Goal: Task Accomplishment & Management: Manage account settings

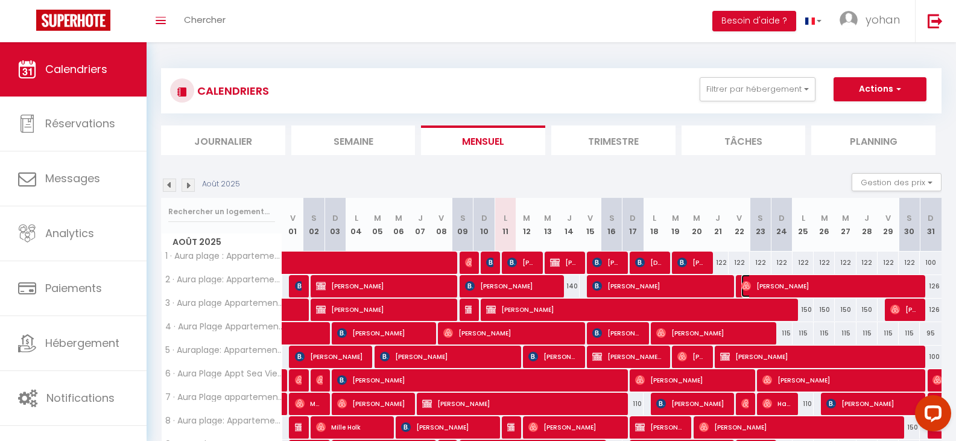
click at [774, 282] on span "[PERSON_NAME]" at bounding box center [829, 285] width 176 height 23
select select "OK"
select select "0"
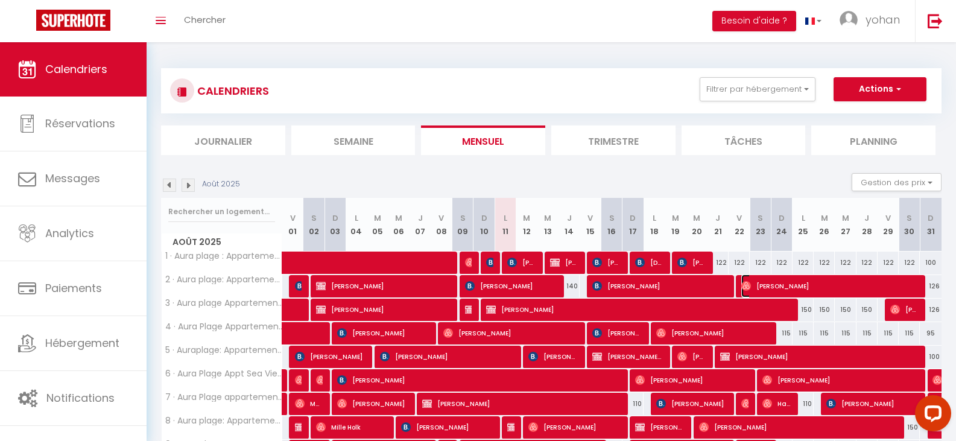
select select "1"
select select
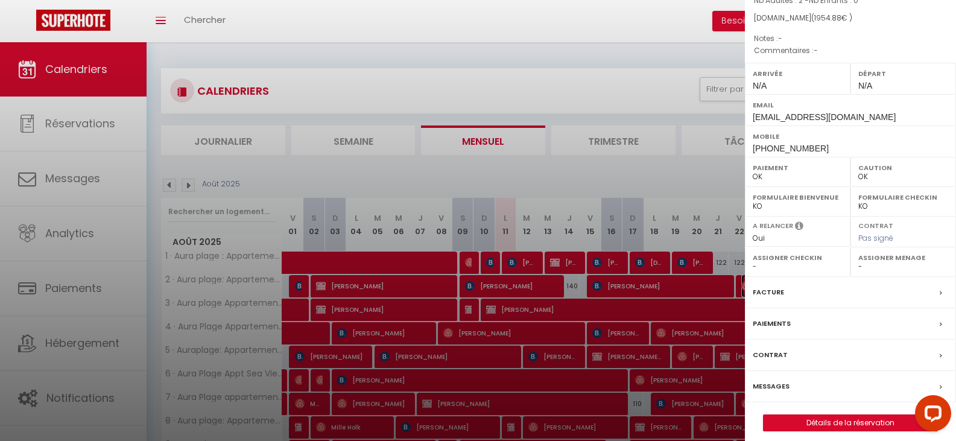
scroll to position [121, 0]
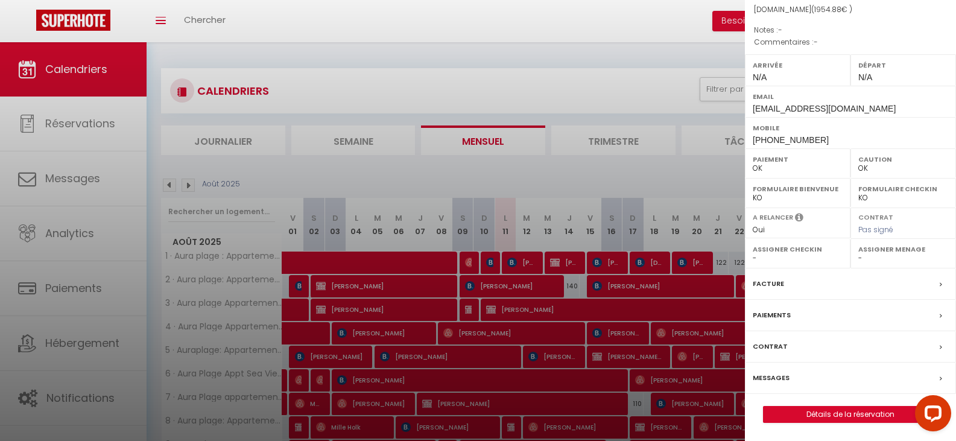
click at [776, 376] on label "Messages" at bounding box center [770, 377] width 37 height 13
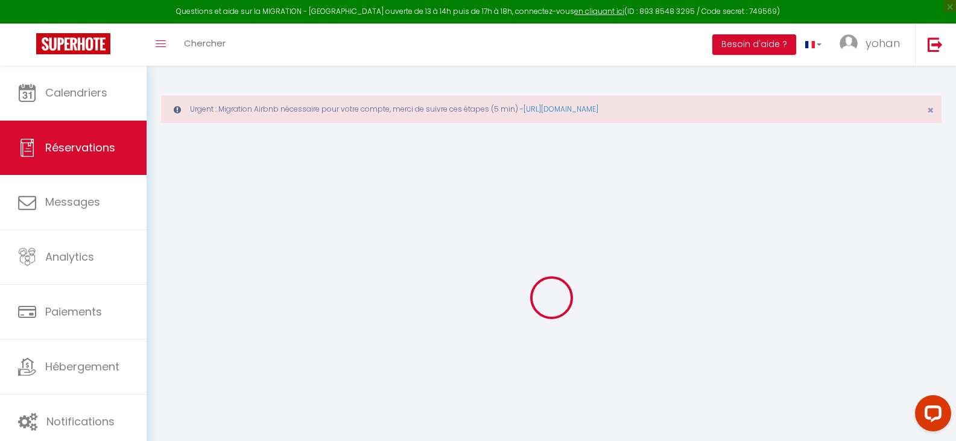
select select
checkbox input "false"
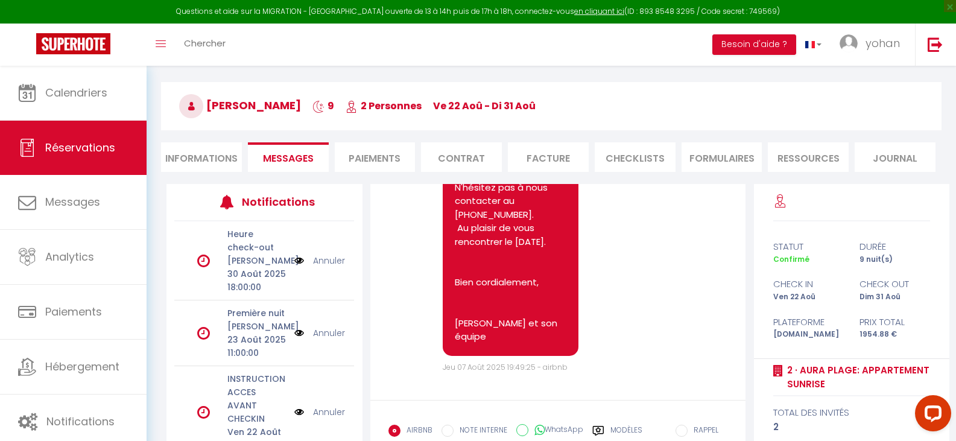
scroll to position [171, 0]
